Goal: Task Accomplishment & Management: Use online tool/utility

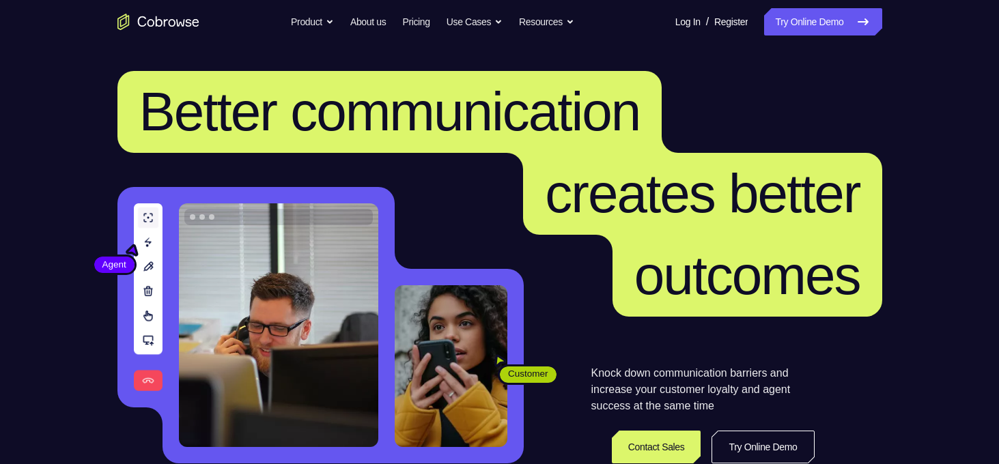
click at [799, 13] on link "Try Online Demo" at bounding box center [822, 21] width 117 height 27
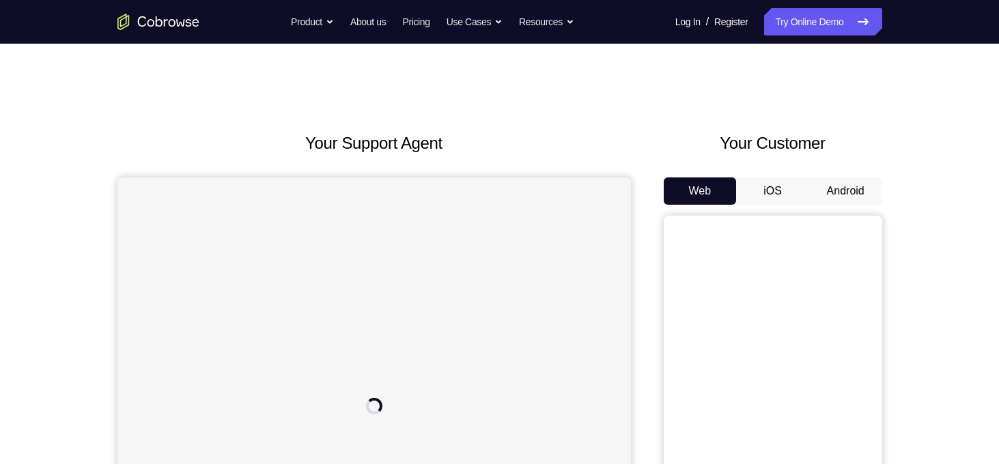
click at [846, 191] on button "Android" at bounding box center [845, 191] width 73 height 27
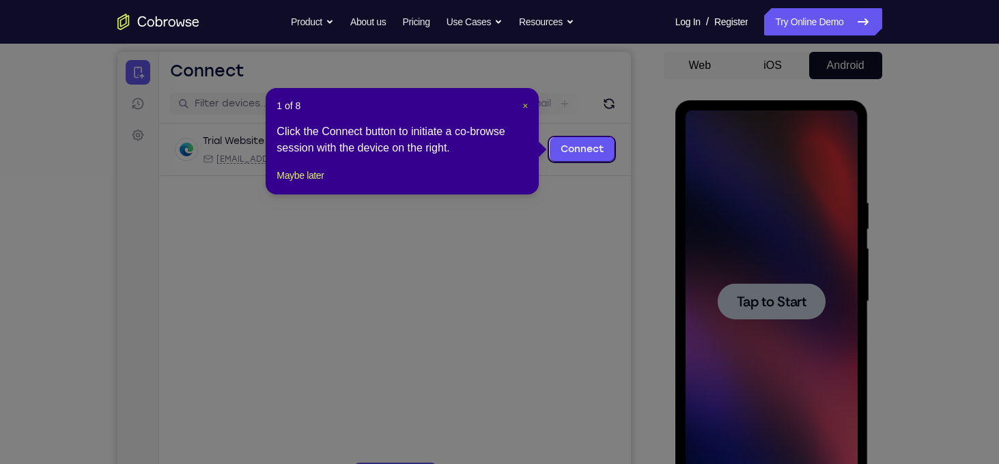
click at [522, 109] on span "×" at bounding box center [524, 105] width 5 height 11
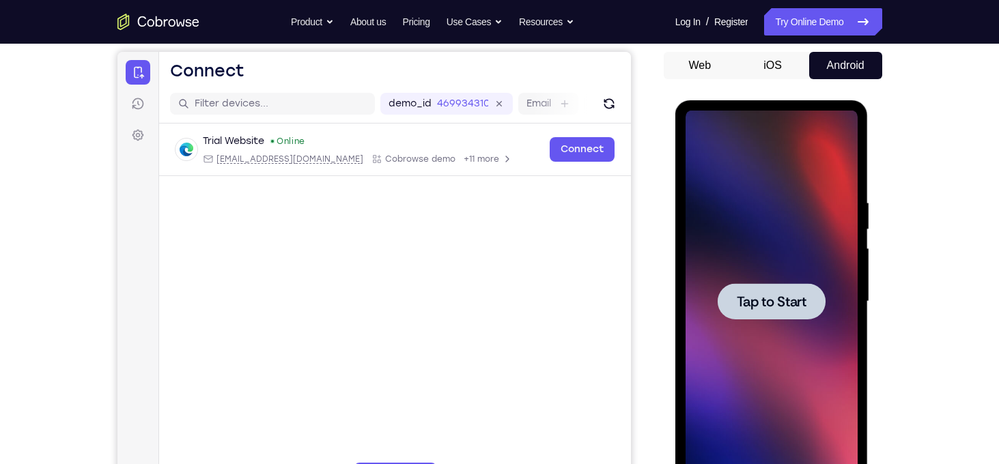
click at [766, 288] on div at bounding box center [772, 301] width 108 height 36
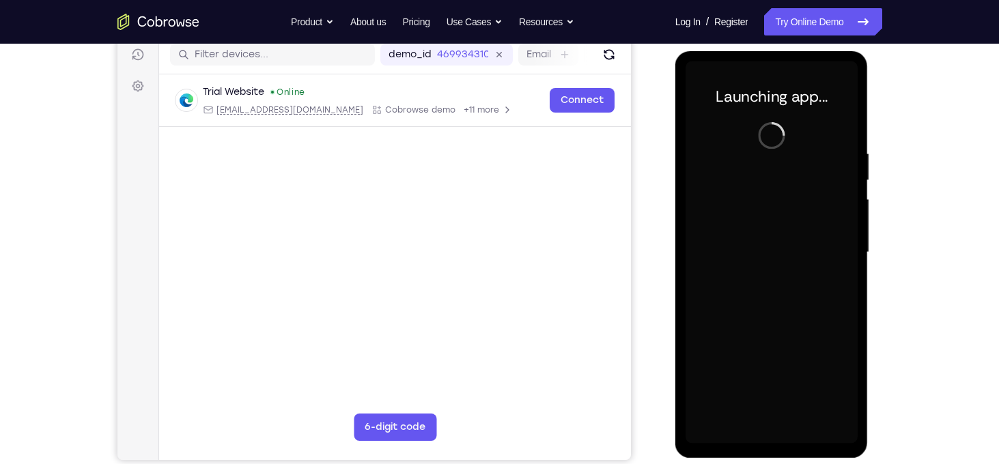
scroll to position [179, 0]
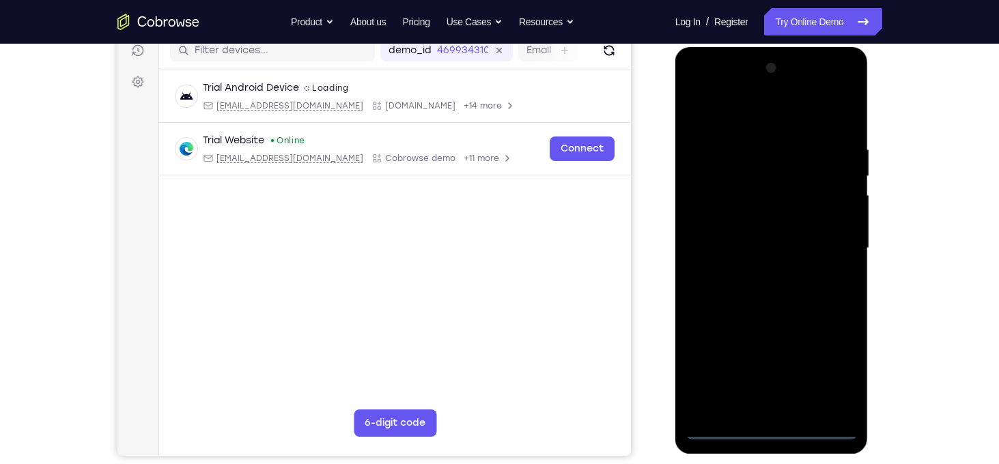
click at [772, 436] on div at bounding box center [772, 248] width 172 height 382
click at [820, 369] on div at bounding box center [772, 248] width 172 height 382
click at [756, 119] on div at bounding box center [772, 248] width 172 height 382
click at [837, 245] on div at bounding box center [772, 248] width 172 height 382
click at [759, 276] on div at bounding box center [772, 248] width 172 height 382
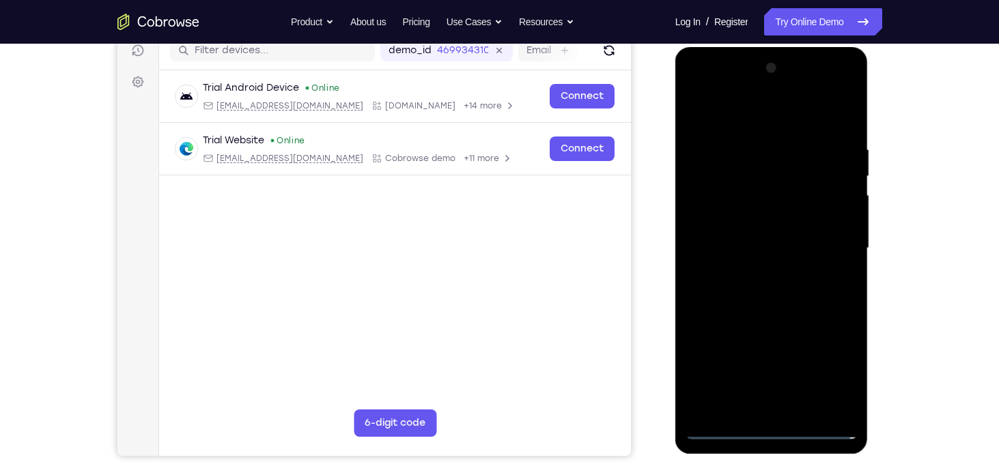
click at [768, 246] on div at bounding box center [772, 248] width 172 height 382
click at [727, 214] on div at bounding box center [772, 248] width 172 height 382
click at [730, 246] on div at bounding box center [772, 248] width 172 height 382
click at [744, 301] on div at bounding box center [772, 248] width 172 height 382
click at [850, 124] on div at bounding box center [772, 248] width 172 height 382
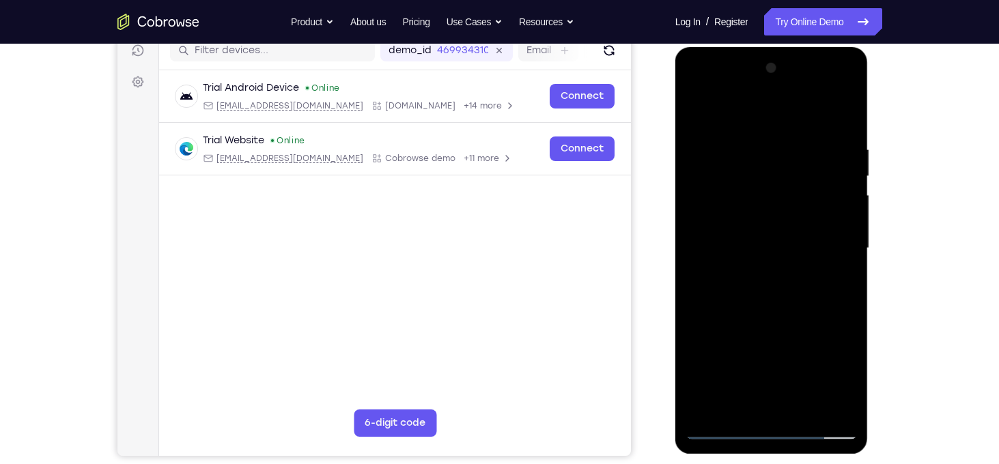
click at [749, 138] on div at bounding box center [772, 248] width 172 height 382
click at [850, 232] on div at bounding box center [772, 248] width 172 height 382
click at [694, 245] on div at bounding box center [772, 248] width 172 height 382
click at [837, 230] on div at bounding box center [772, 248] width 172 height 382
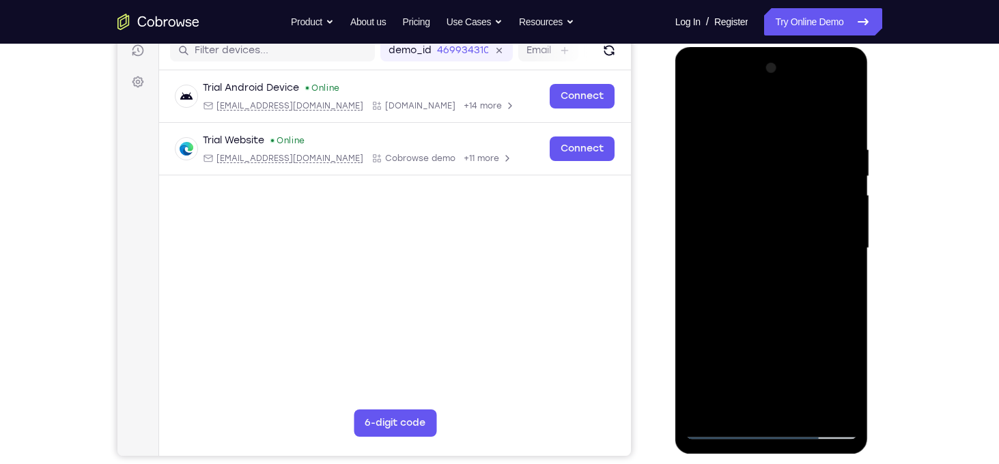
click at [837, 230] on div at bounding box center [772, 248] width 172 height 382
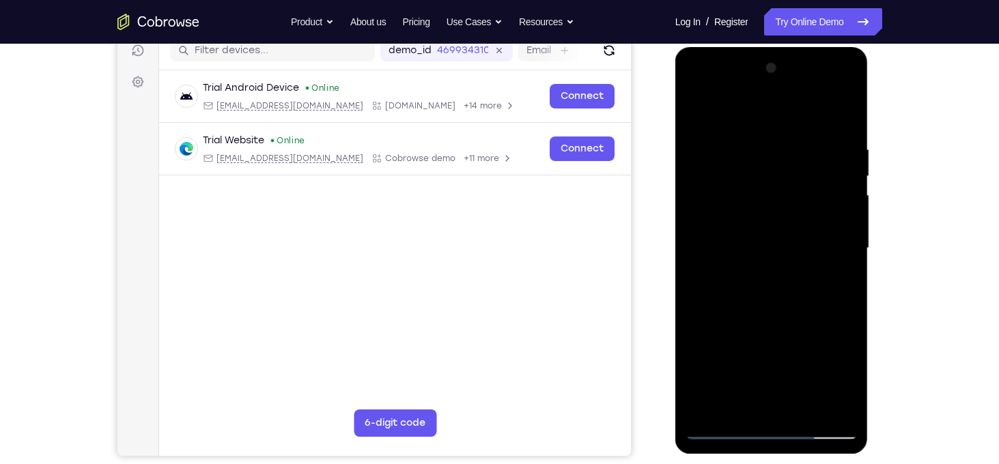
click at [837, 230] on div at bounding box center [772, 248] width 172 height 382
click at [716, 246] on div at bounding box center [772, 248] width 172 height 382
click at [829, 202] on div at bounding box center [772, 248] width 172 height 382
click at [851, 231] on div at bounding box center [772, 248] width 172 height 382
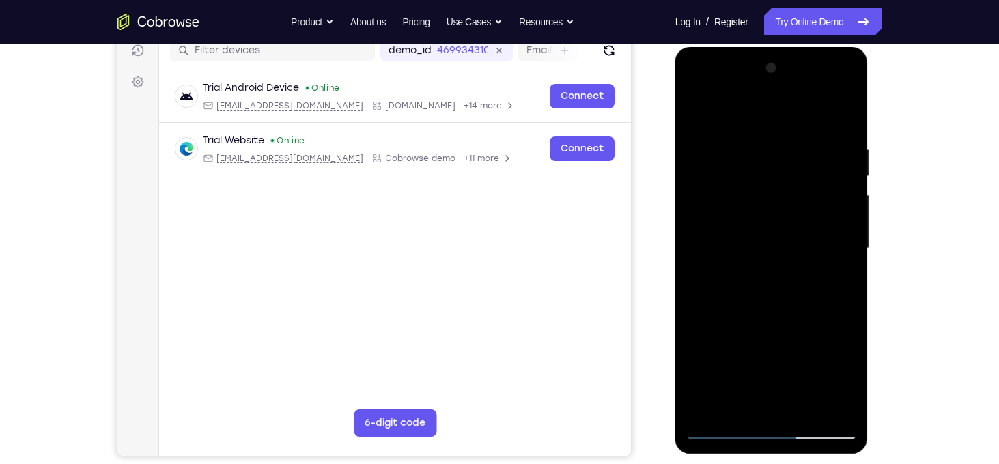
click at [843, 247] on div at bounding box center [772, 248] width 172 height 382
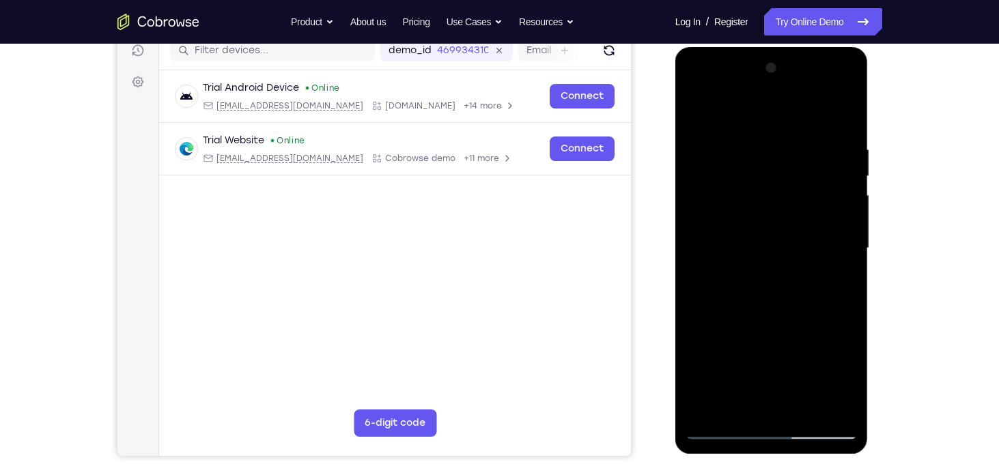
click at [843, 247] on div at bounding box center [772, 248] width 172 height 382
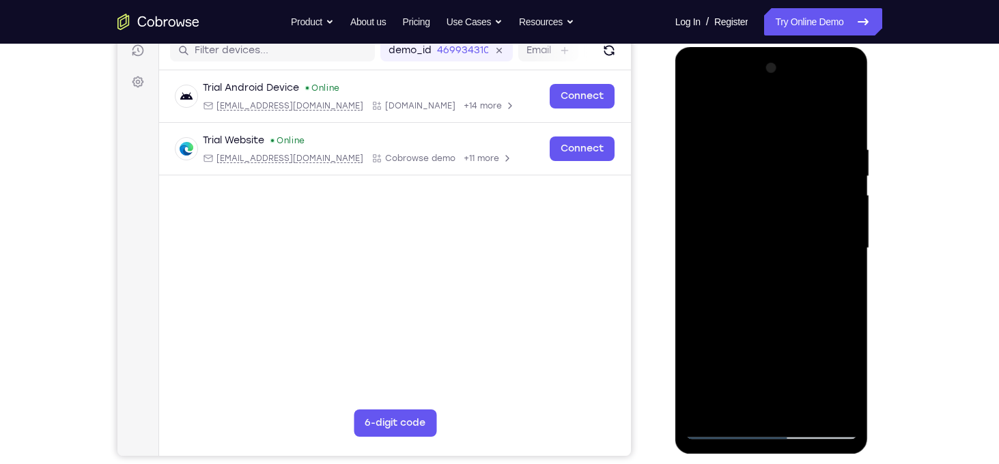
click at [845, 120] on div at bounding box center [772, 248] width 172 height 382
click at [844, 110] on div at bounding box center [772, 248] width 172 height 382
click at [745, 139] on div at bounding box center [772, 248] width 172 height 382
click at [698, 135] on div at bounding box center [772, 248] width 172 height 382
click at [699, 107] on div at bounding box center [772, 248] width 172 height 382
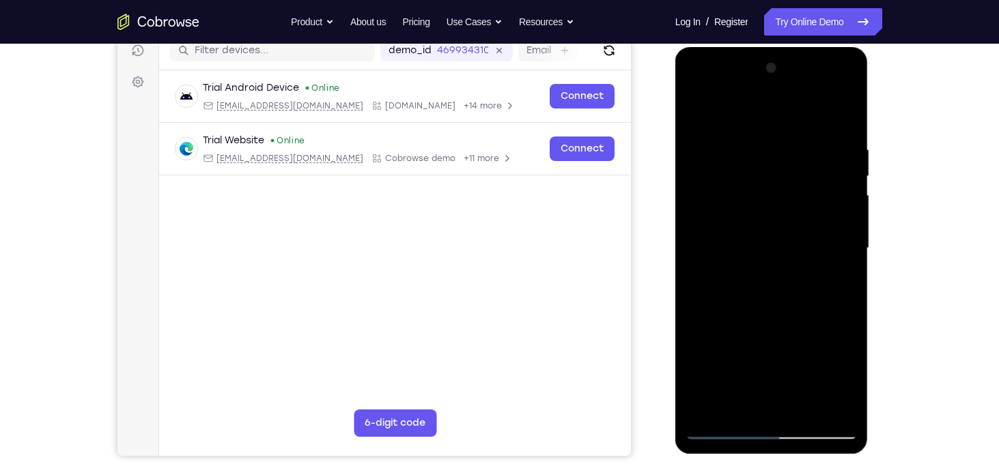
click at [805, 408] on div at bounding box center [772, 248] width 172 height 382
click at [779, 318] on div at bounding box center [772, 248] width 172 height 382
click at [776, 236] on div at bounding box center [772, 248] width 172 height 382
click at [774, 303] on div at bounding box center [772, 248] width 172 height 382
click at [701, 110] on div at bounding box center [772, 248] width 172 height 382
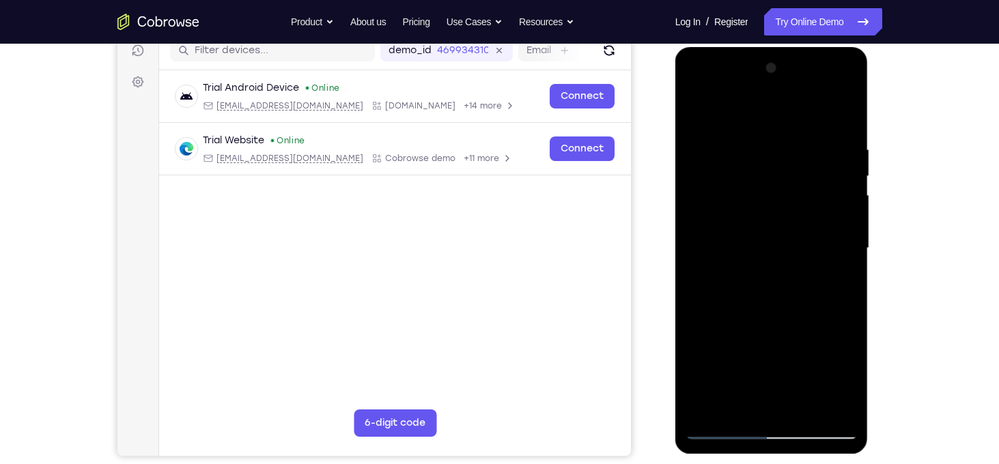
click at [803, 410] on div at bounding box center [772, 248] width 172 height 382
click at [779, 227] on div at bounding box center [772, 248] width 172 height 382
click at [839, 383] on div at bounding box center [772, 248] width 172 height 382
click at [831, 279] on div at bounding box center [772, 248] width 172 height 382
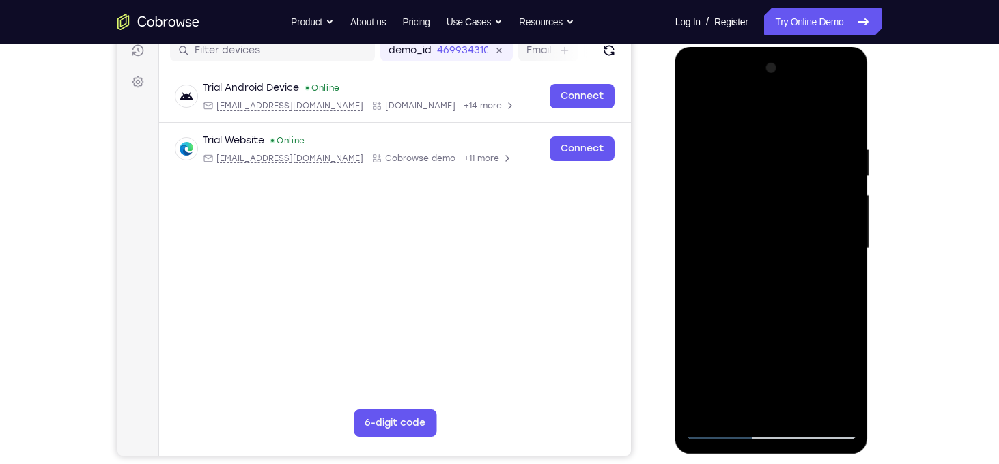
click at [699, 115] on div at bounding box center [772, 248] width 172 height 382
click at [753, 225] on div at bounding box center [772, 248] width 172 height 382
click at [695, 114] on div at bounding box center [772, 248] width 172 height 382
click at [705, 153] on div at bounding box center [772, 248] width 172 height 382
click at [732, 408] on div at bounding box center [772, 248] width 172 height 382
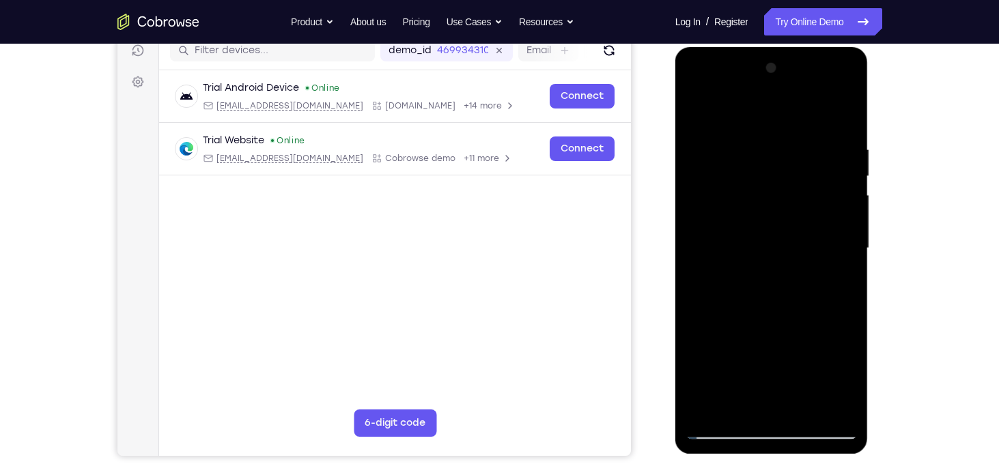
scroll to position [217, 0]
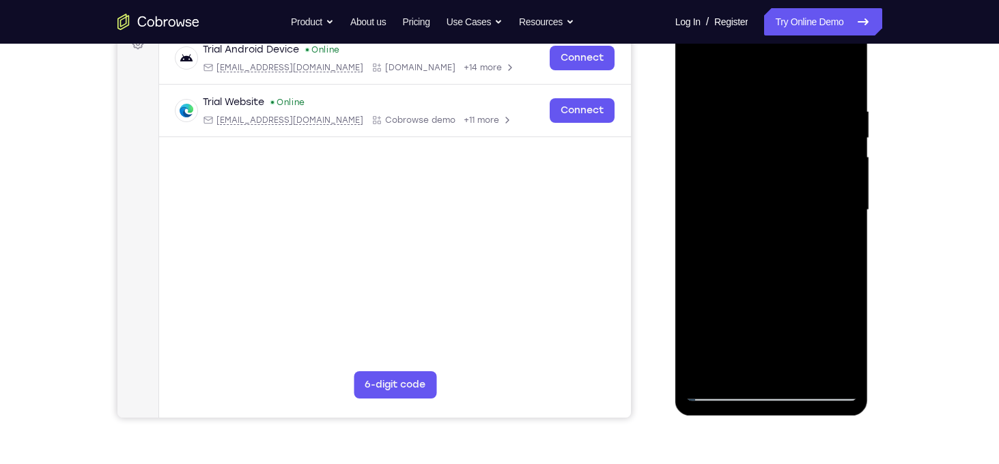
drag, startPoint x: 812, startPoint y: 320, endPoint x: 764, endPoint y: 200, distance: 129.6
click at [764, 200] on div at bounding box center [772, 210] width 172 height 382
drag, startPoint x: 804, startPoint y: 333, endPoint x: 804, endPoint y: 309, distance: 23.2
click at [804, 309] on div at bounding box center [772, 210] width 172 height 382
drag, startPoint x: 800, startPoint y: 303, endPoint x: 801, endPoint y: 342, distance: 39.6
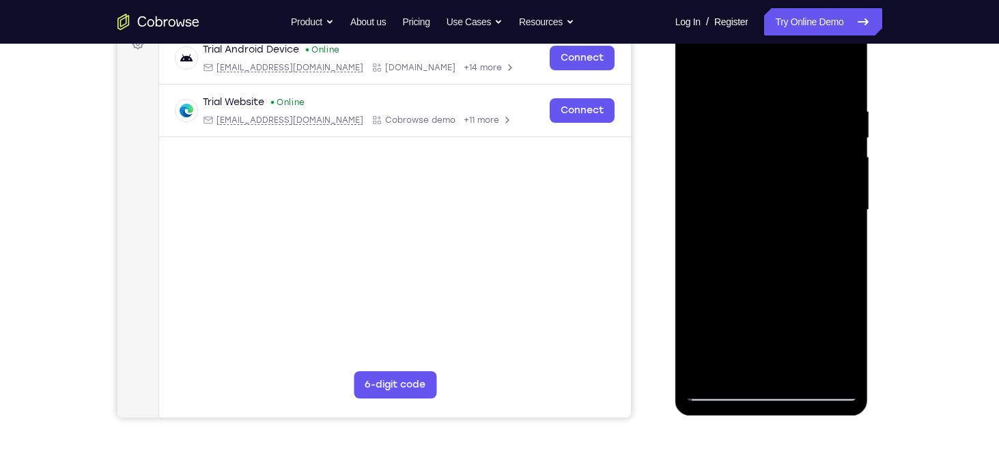
click at [801, 342] on div at bounding box center [772, 210] width 172 height 382
drag, startPoint x: 800, startPoint y: 307, endPoint x: 809, endPoint y: 345, distance: 38.4
click at [809, 345] on div at bounding box center [772, 210] width 172 height 382
drag, startPoint x: 774, startPoint y: 322, endPoint x: 792, endPoint y: 258, distance: 66.6
click at [792, 258] on div at bounding box center [772, 210] width 172 height 382
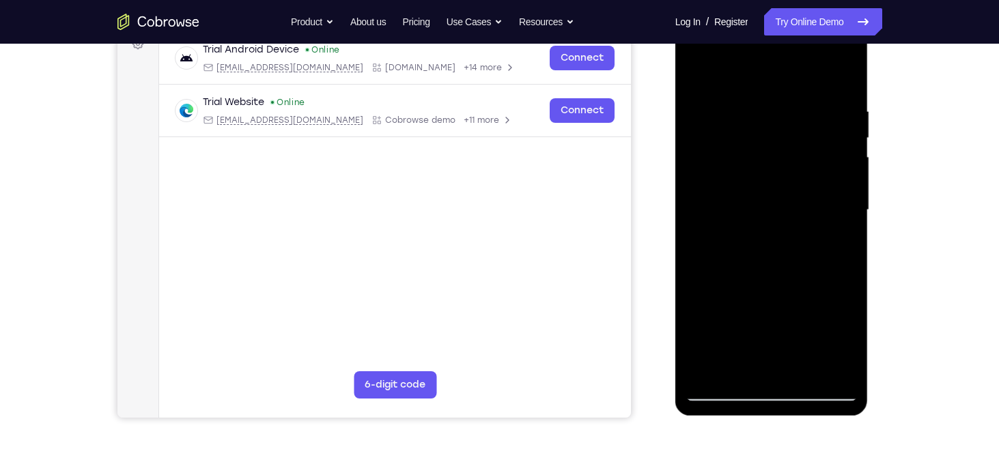
drag, startPoint x: 802, startPoint y: 321, endPoint x: 811, endPoint y: 257, distance: 64.2
click at [811, 257] on div at bounding box center [772, 210] width 172 height 382
